Goal: Find specific page/section

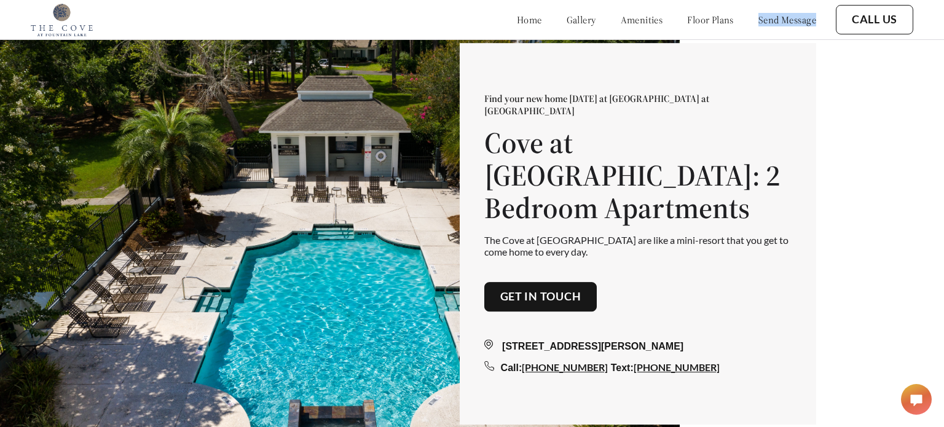
click at [508, 126] on div "Find your new home today at The Cove at Fountain Lake Cove at Fountain Lake: 2 …" at bounding box center [637, 234] width 307 height 283
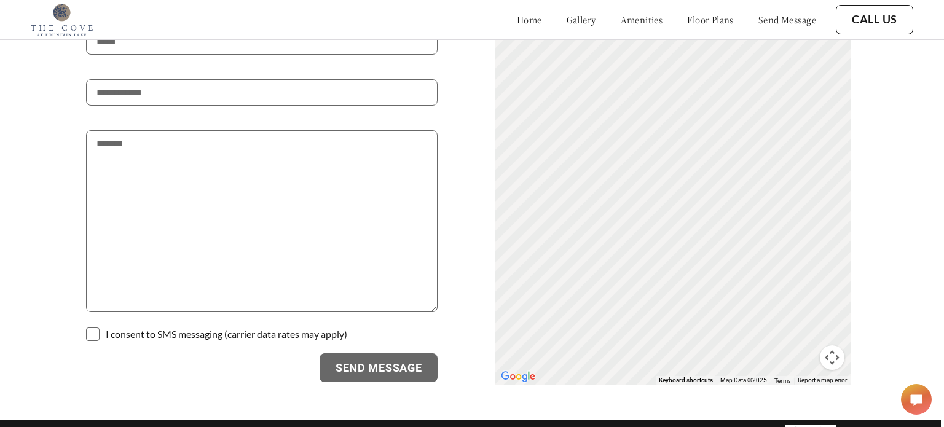
scroll to position [2130, 3]
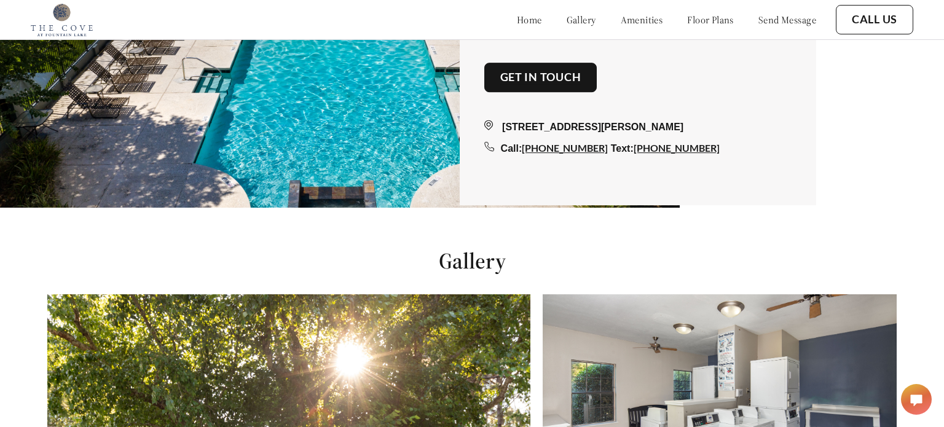
scroll to position [427, 0]
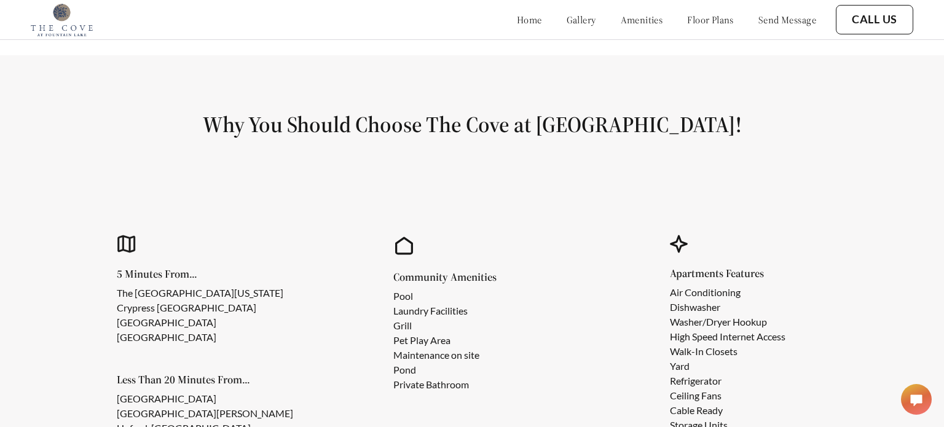
scroll to position [974, 0]
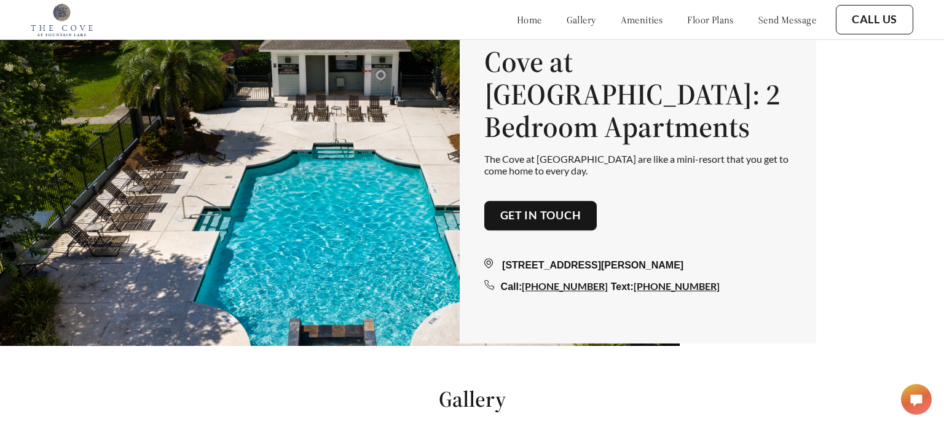
scroll to position [388, 0]
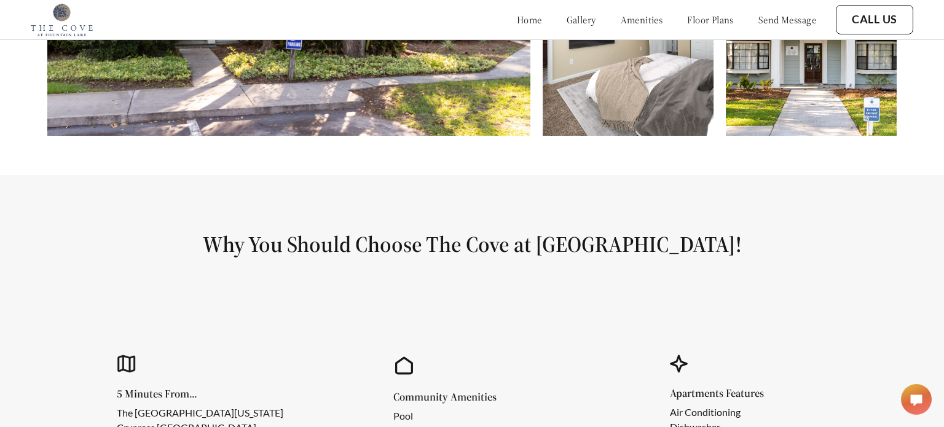
scroll to position [1555, 0]
